Goal: Communication & Community: Share content

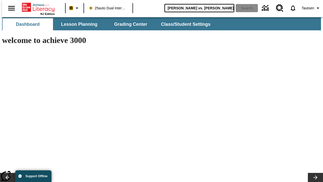
type input "[PERSON_NAME] vs. [PERSON_NAME]"
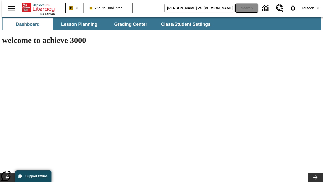
click at [243, 8] on button "Search" at bounding box center [246, 8] width 22 height 8
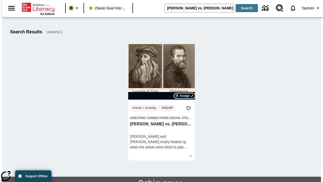
click at [185, 96] on span "Assign" at bounding box center [184, 95] width 10 height 5
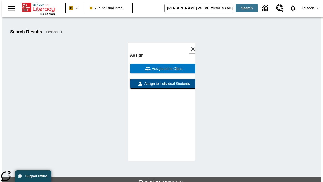
click at [161, 81] on span "Assign to Individual Students" at bounding box center [166, 83] width 46 height 5
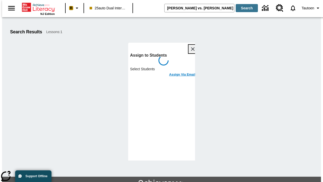
scroll to position [27, 0]
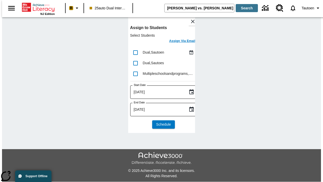
click at [178, 41] on h6 "Assign Via Email" at bounding box center [182, 41] width 26 height 6
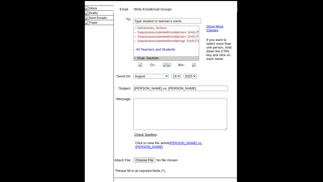
select select "U,21476361,1"
type textarea "email body message"
click at [121, 181] on link "Send" at bounding box center [121, 185] width 8 height 4
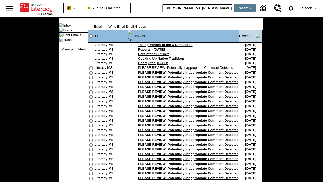
type input "[PERSON_NAME] vs. [PERSON_NAME]"
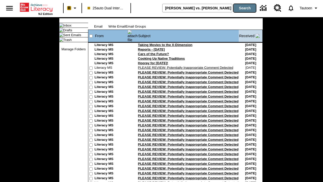
click at [243, 8] on button "Search" at bounding box center [244, 8] width 22 height 8
